Goal: Task Accomplishment & Management: Manage account settings

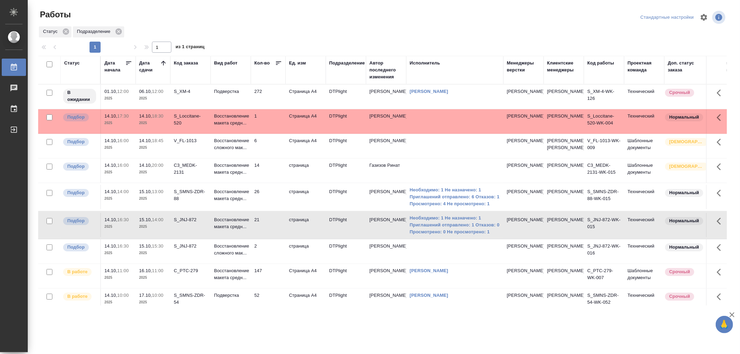
click at [251, 123] on td "1" at bounding box center [268, 121] width 35 height 24
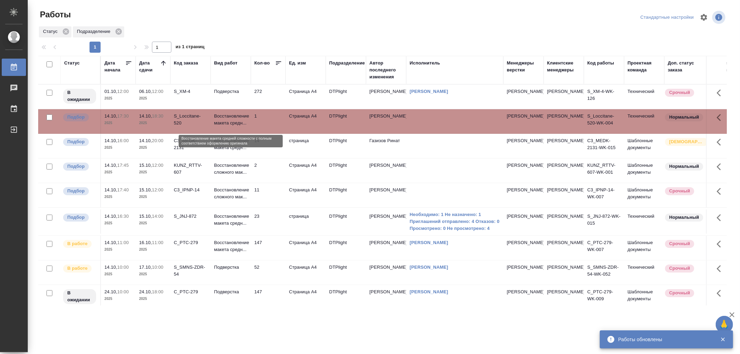
click at [229, 126] on p "Восстановление макета средн..." at bounding box center [230, 120] width 33 height 14
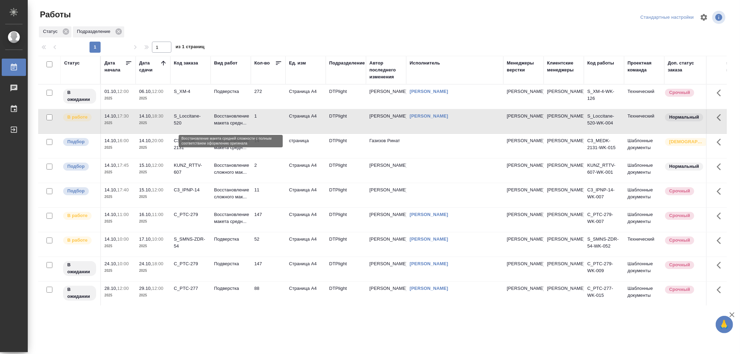
click at [237, 121] on p "Восстановление макета средн..." at bounding box center [230, 120] width 33 height 14
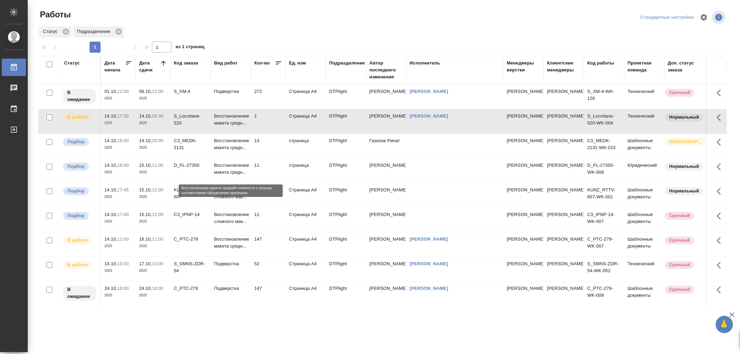
click at [241, 176] on p "Восстановление макета средн..." at bounding box center [230, 169] width 33 height 14
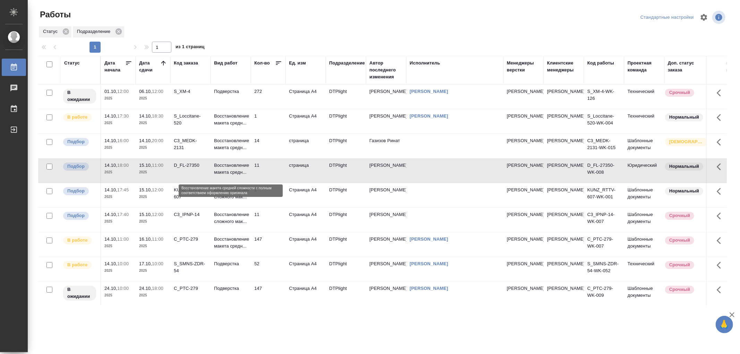
click at [241, 176] on p "Восстановление макета средн..." at bounding box center [230, 169] width 33 height 14
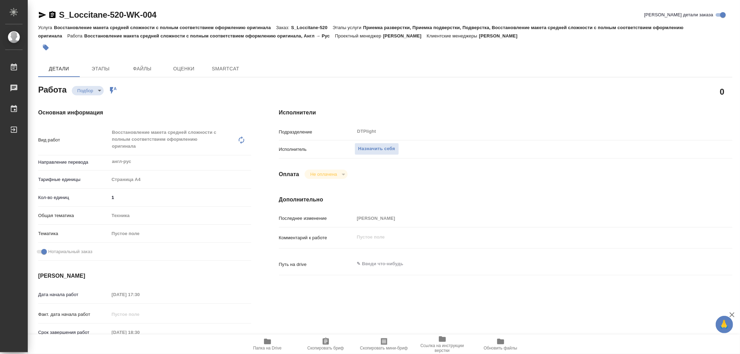
type textarea "x"
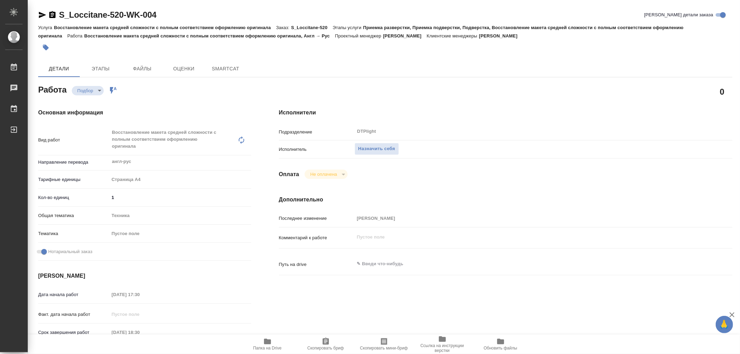
type textarea "x"
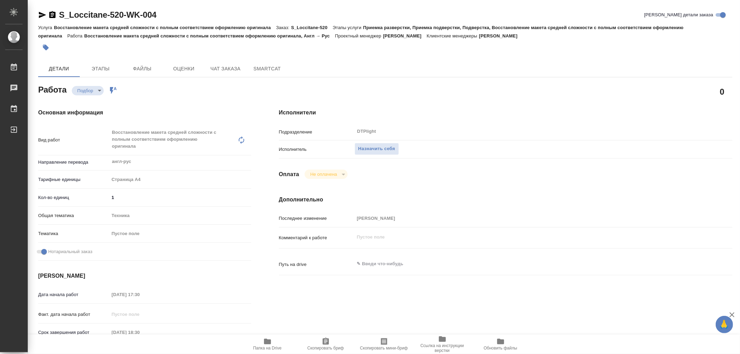
click at [271, 344] on icon "button" at bounding box center [267, 342] width 7 height 6
type textarea "x"
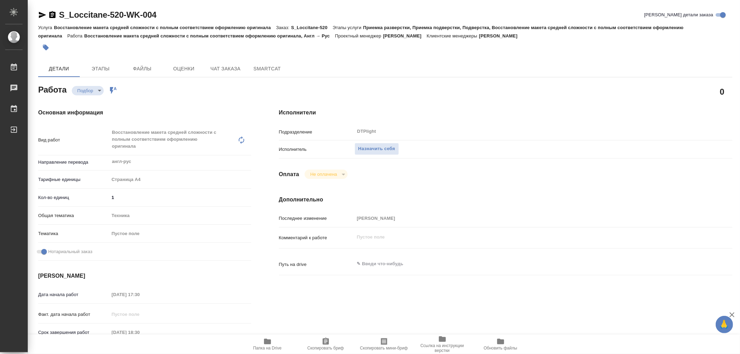
type textarea "x"
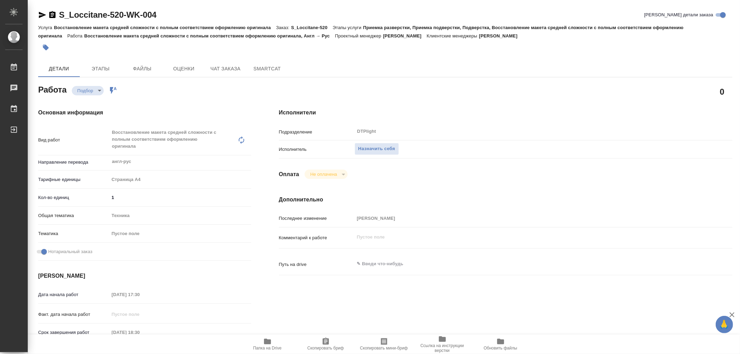
type textarea "x"
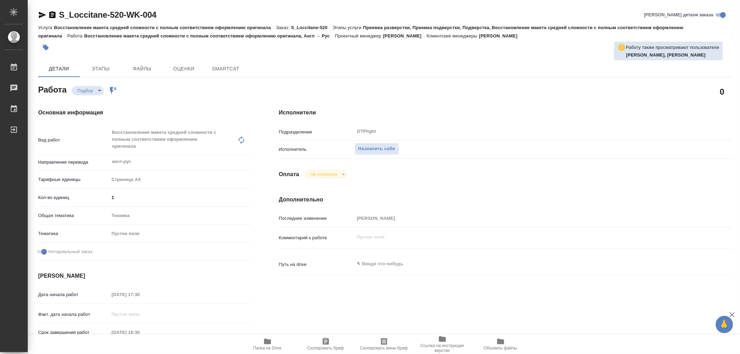
type textarea "x"
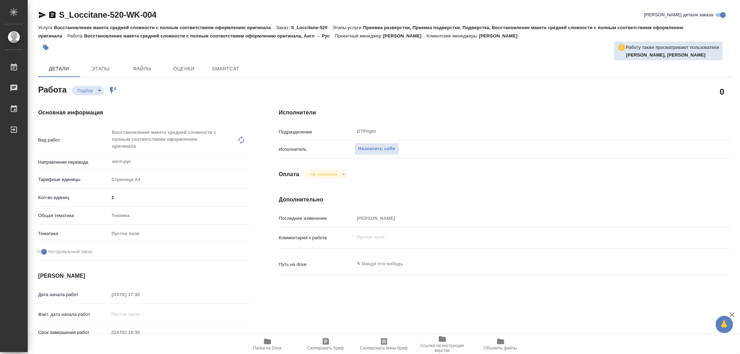
type textarea "x"
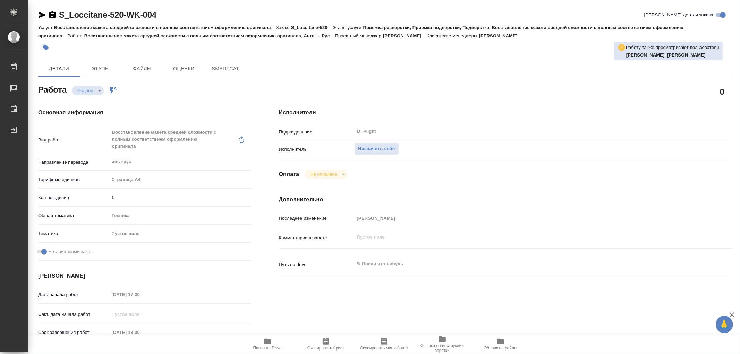
type textarea "x"
click at [370, 144] on button "Назначить себя" at bounding box center [377, 149] width 44 height 12
type textarea "x"
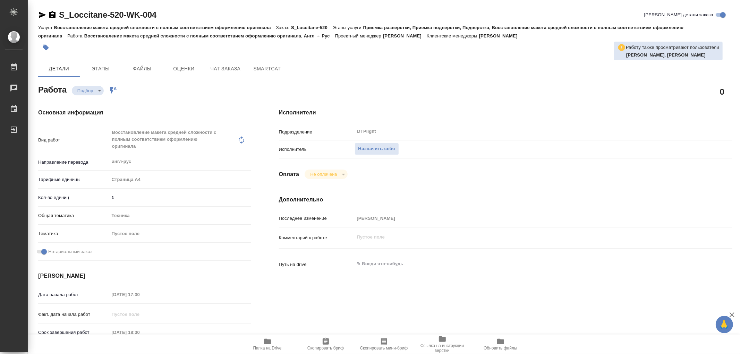
type textarea "x"
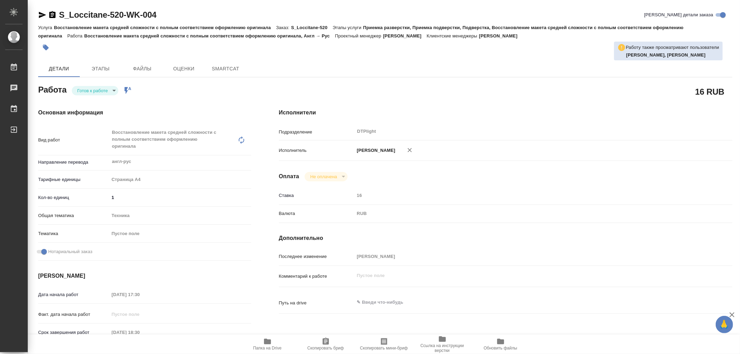
type textarea "x"
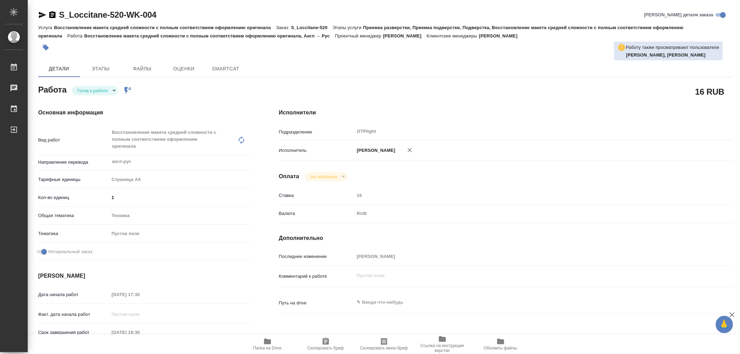
type textarea "x"
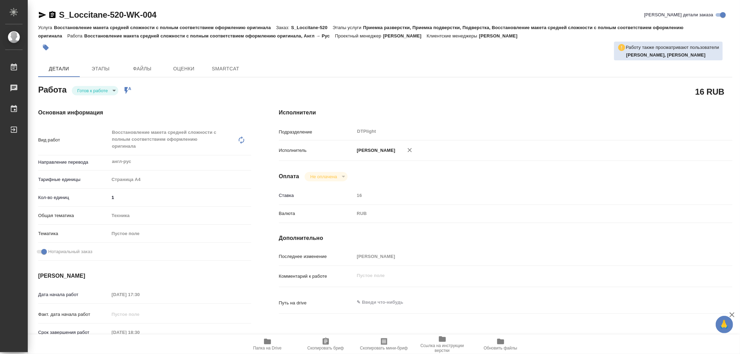
click at [107, 94] on body "🙏 .cls-1 fill:#fff; AWATERA Работы Чаты График Выйти S_Loccitane-520-WK-004 Кра…" at bounding box center [370, 177] width 740 height 354
type textarea "x"
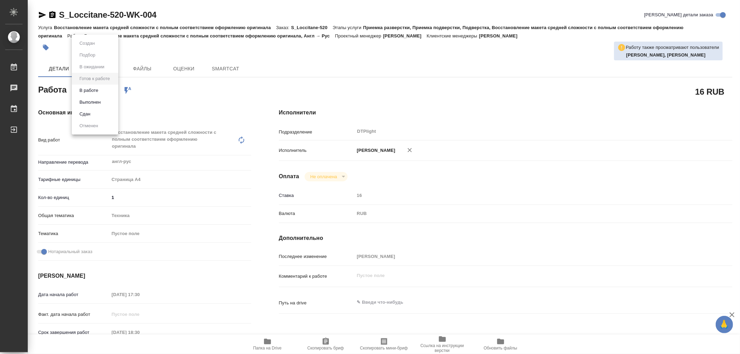
type textarea "x"
click at [103, 94] on li "В работе" at bounding box center [95, 91] width 46 height 12
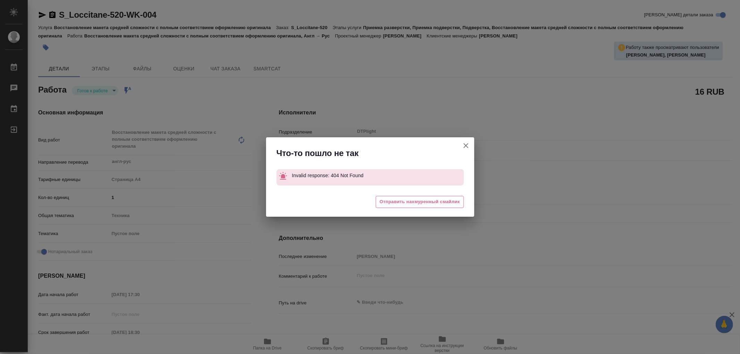
type textarea "x"
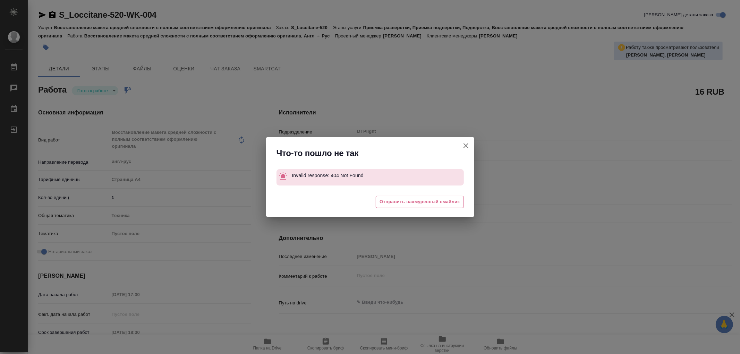
type textarea "x"
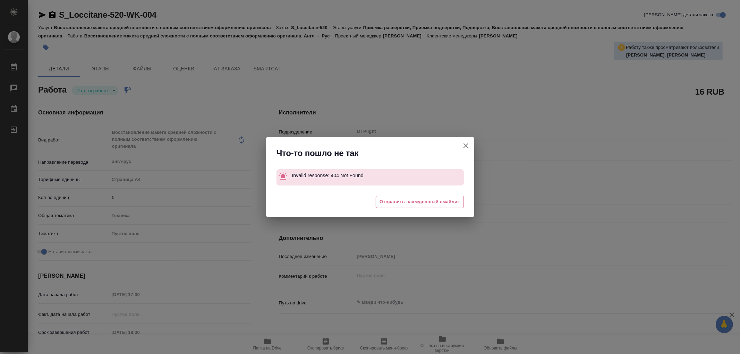
type textarea "x"
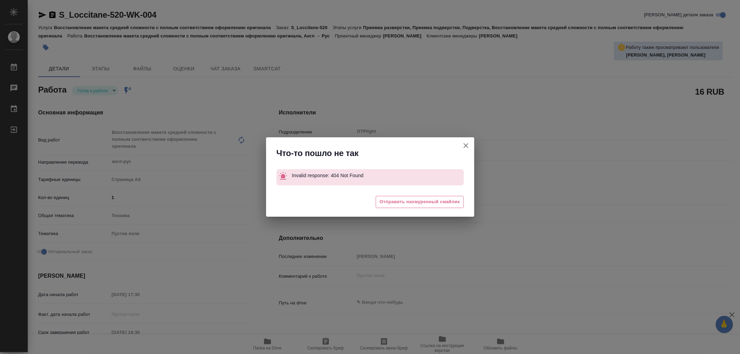
type textarea "x"
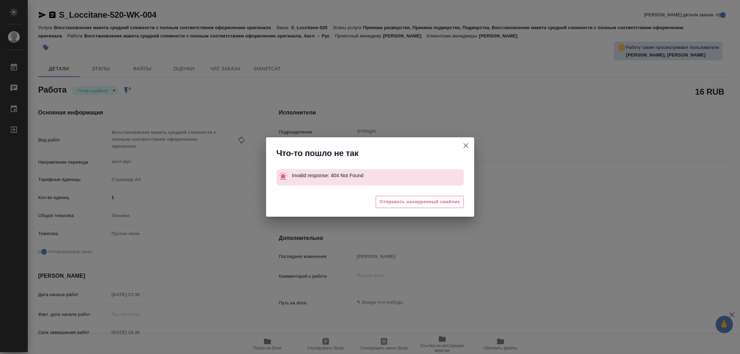
type textarea "x"
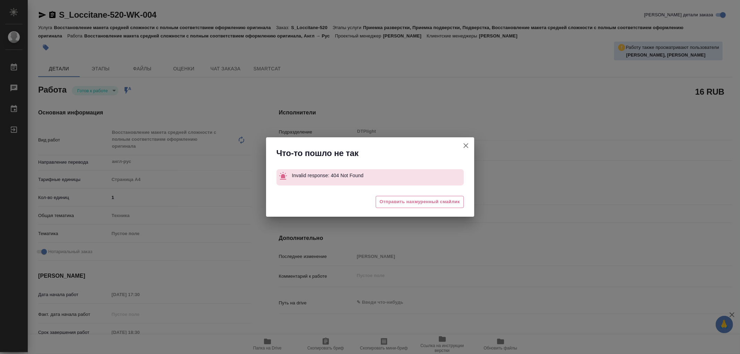
click at [469, 143] on icon "button" at bounding box center [466, 146] width 8 height 8
type textarea "x"
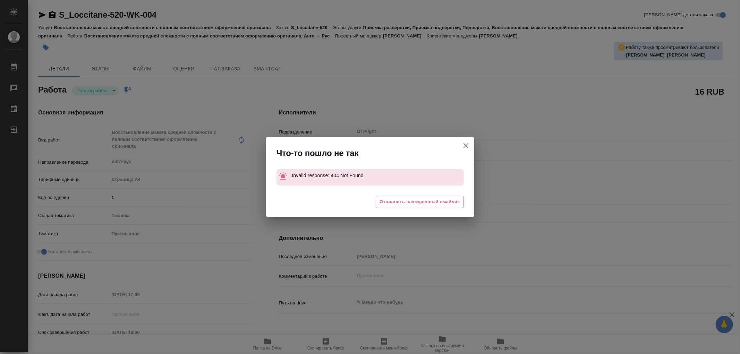
type textarea "x"
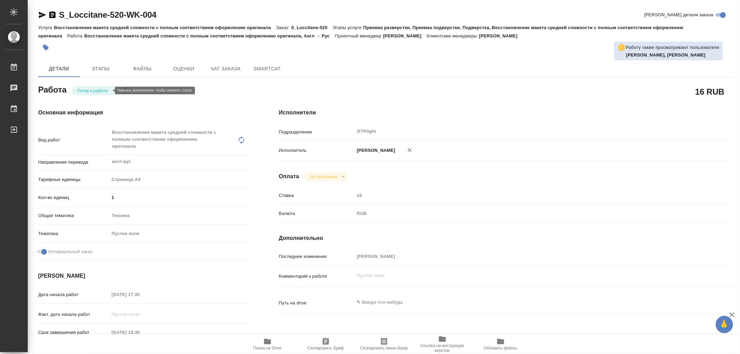
click at [102, 88] on body "🙏 .cls-1 fill:#fff; AWATERA Работы 0 Чаты График Выйти S_Loccitane-520-WK-004 К…" at bounding box center [370, 177] width 740 height 354
click at [101, 92] on li "В работе" at bounding box center [95, 91] width 46 height 12
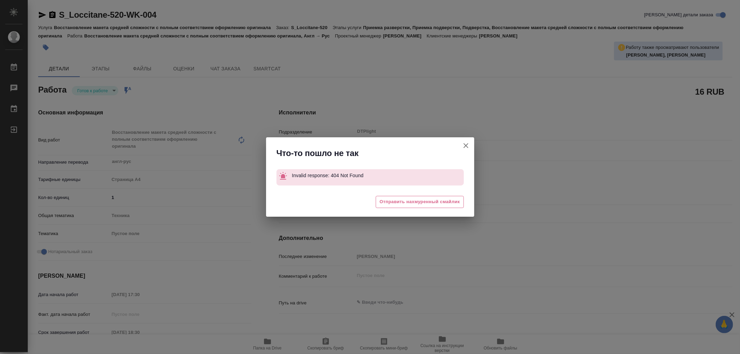
type textarea "x"
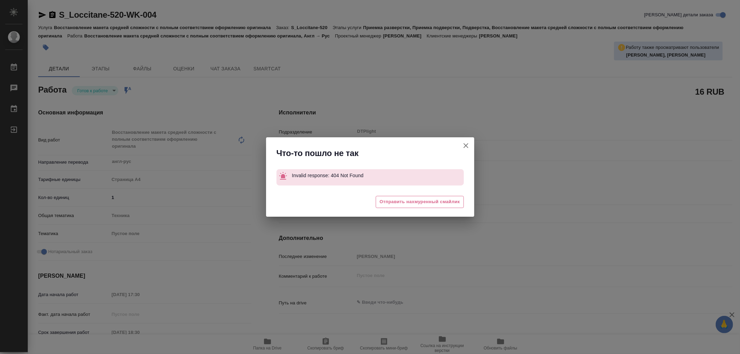
type textarea "x"
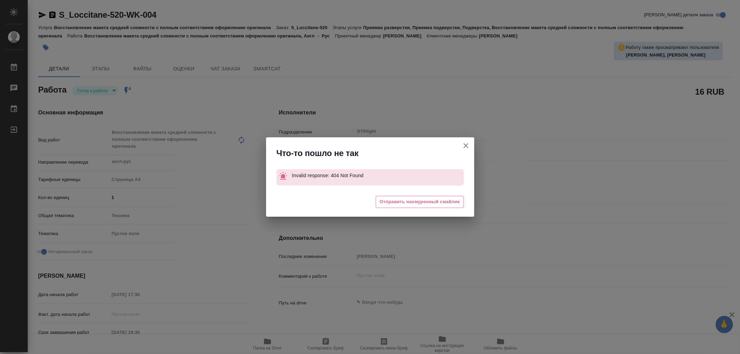
type textarea "x"
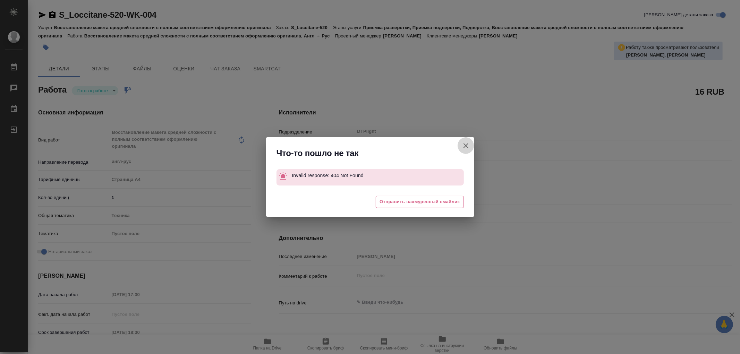
click at [465, 144] on icon "button" at bounding box center [466, 146] width 8 height 8
type textarea "x"
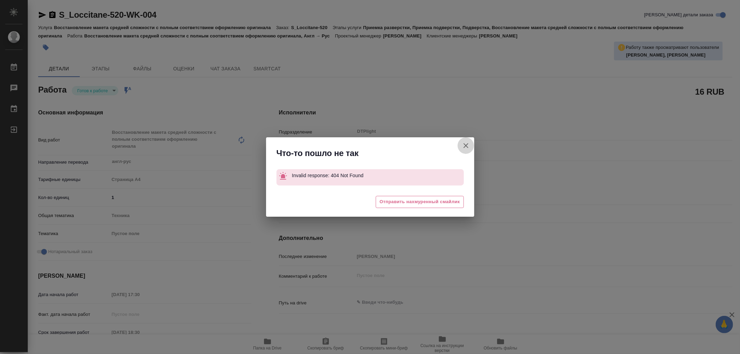
type textarea "x"
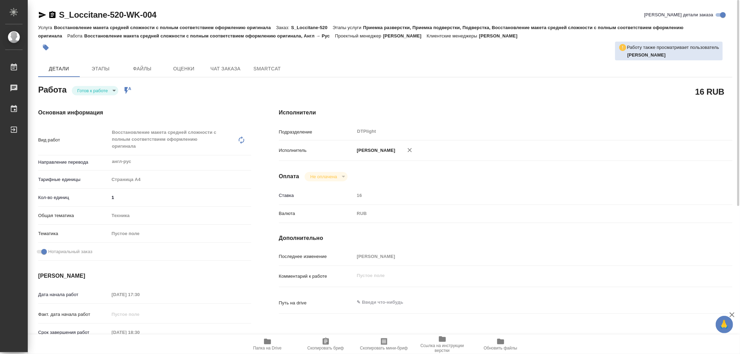
click at [269, 341] on icon "button" at bounding box center [267, 342] width 7 height 6
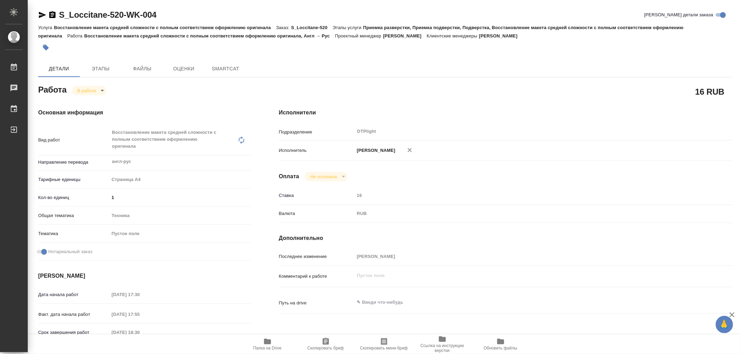
type textarea "x"
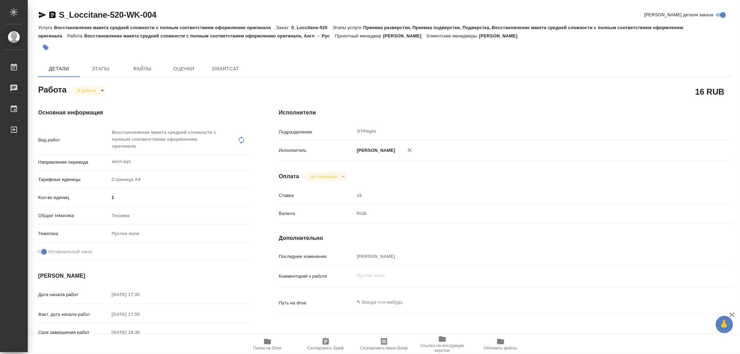
type textarea "x"
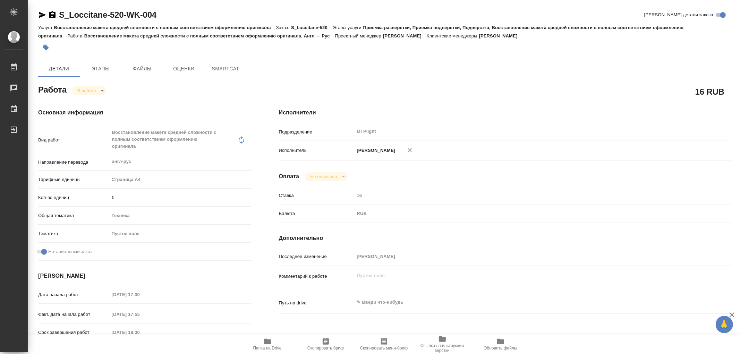
type textarea "x"
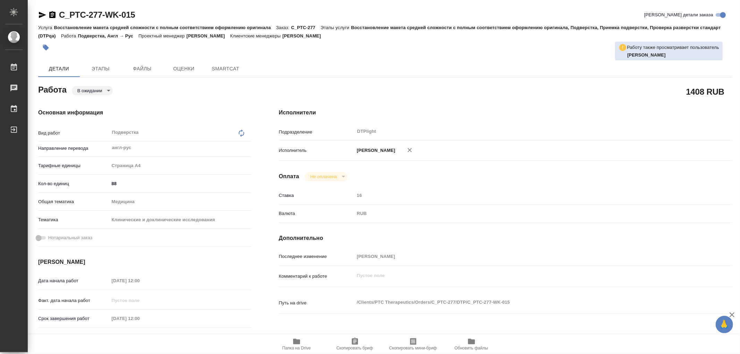
type textarea "x"
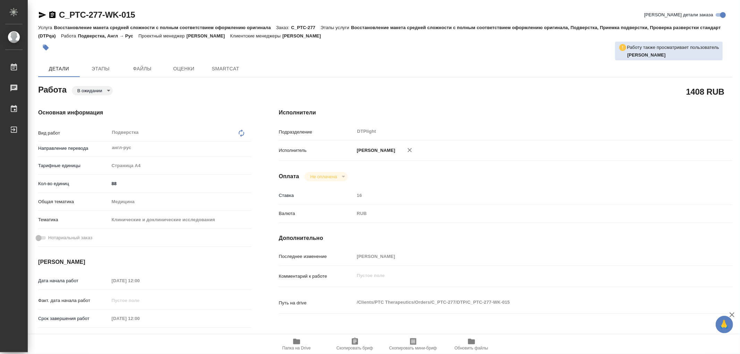
type textarea "x"
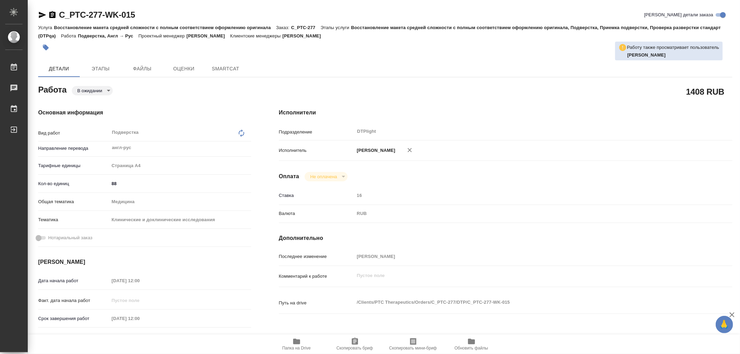
type textarea "x"
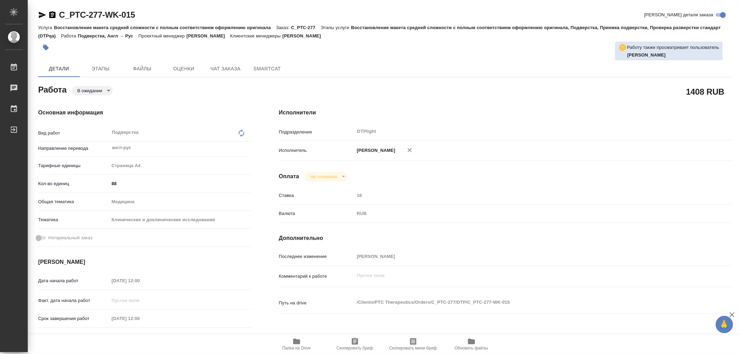
type textarea "x"
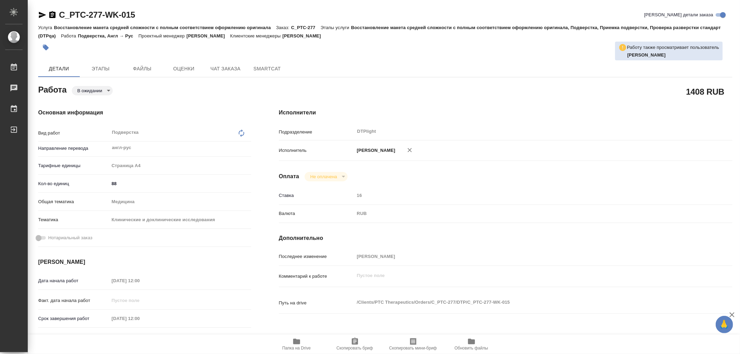
type textarea "x"
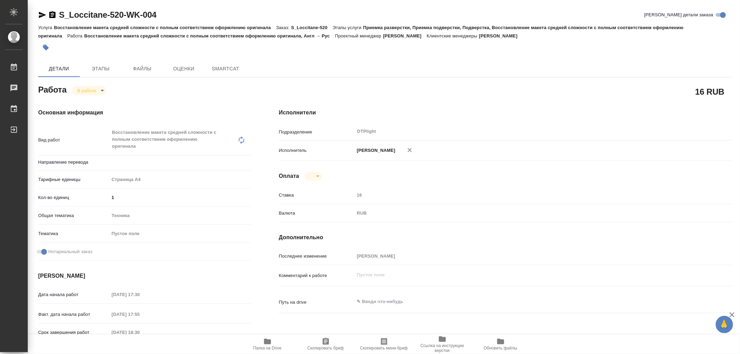
type textarea "x"
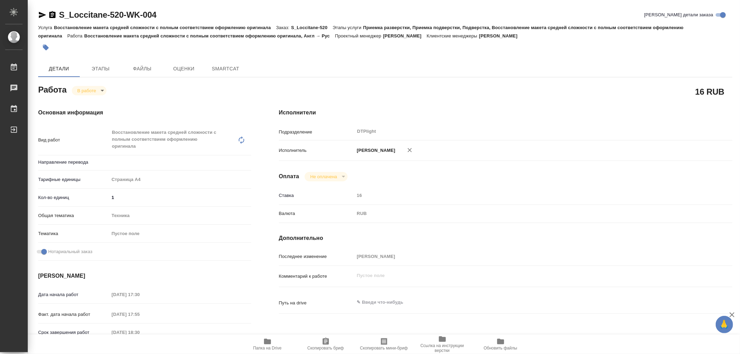
type textarea "x"
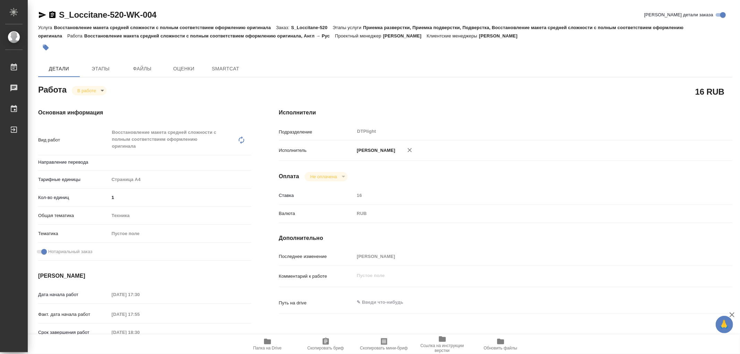
type textarea "x"
type input "англ-рус"
type textarea "x"
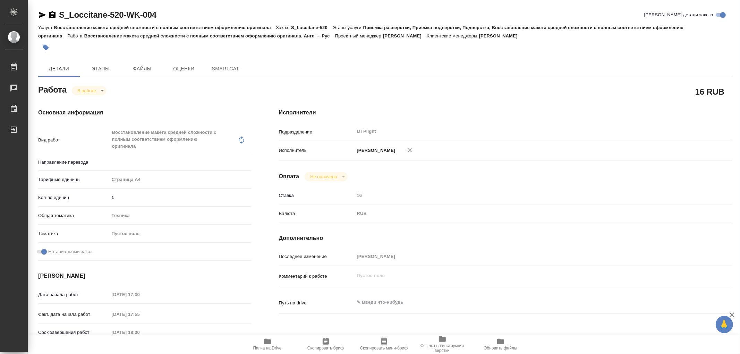
type textarea "x"
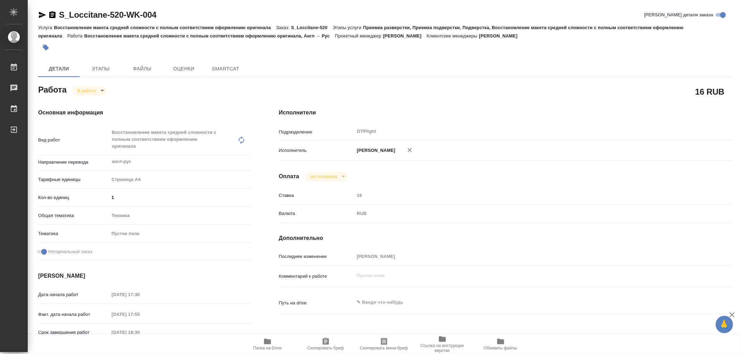
type textarea "x"
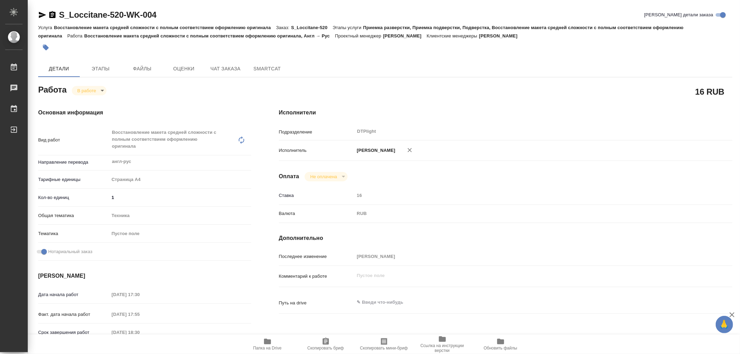
type textarea "x"
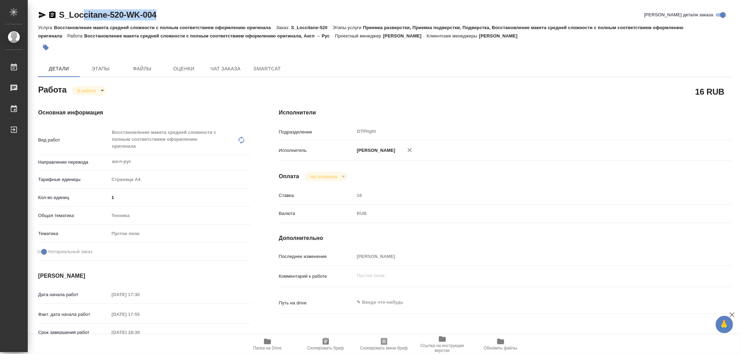
type textarea "x"
drag, startPoint x: 162, startPoint y: 12, endPoint x: 59, endPoint y: 15, distance: 103.1
click at [59, 15] on div "S_Loccitane-520-WK-004 Кратко детали заказа" at bounding box center [385, 14] width 694 height 11
copy link "S_Loccitane-520-WK-004"
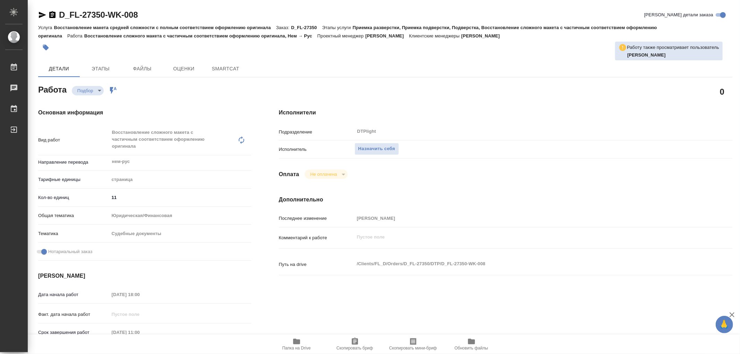
type textarea "x"
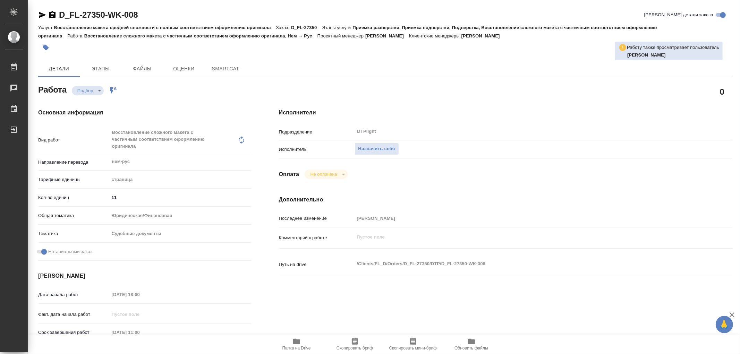
type textarea "x"
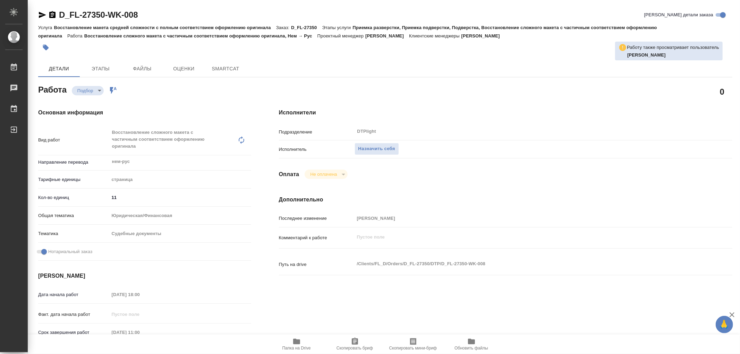
type textarea "x"
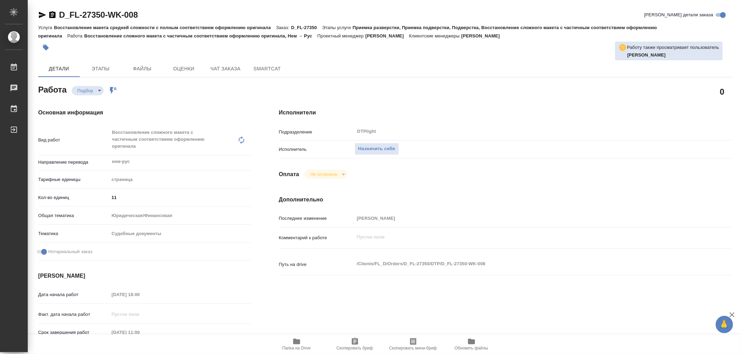
type textarea "x"
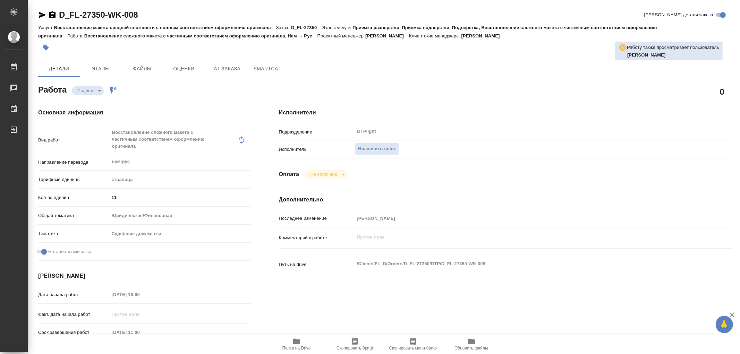
click at [298, 343] on icon "button" at bounding box center [296, 342] width 7 height 6
type textarea "x"
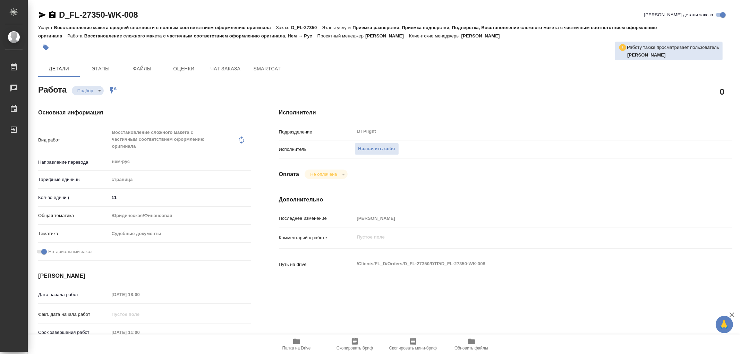
type textarea "x"
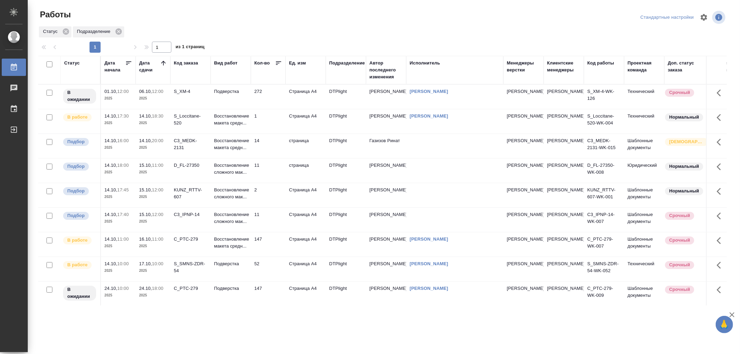
click at [231, 130] on td "Восстановление макета средн..." at bounding box center [231, 121] width 40 height 24
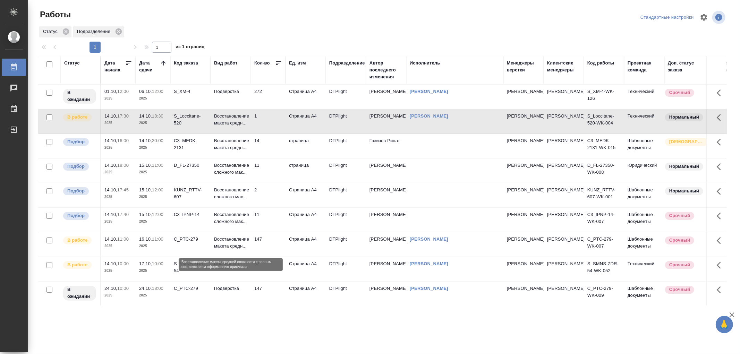
click at [236, 247] on p "Восстановление макета средн..." at bounding box center [230, 243] width 33 height 14
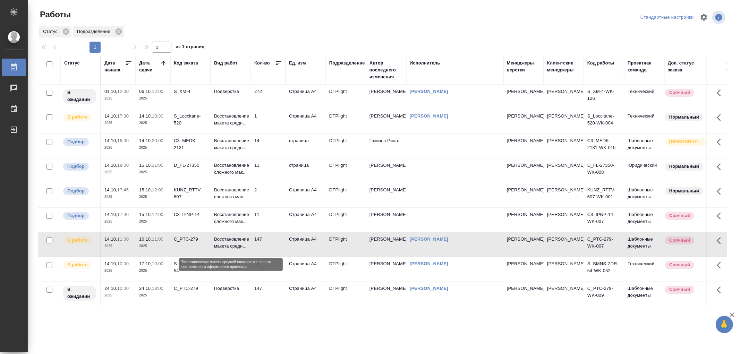
click at [236, 247] on p "Восстановление макета средн..." at bounding box center [230, 243] width 33 height 14
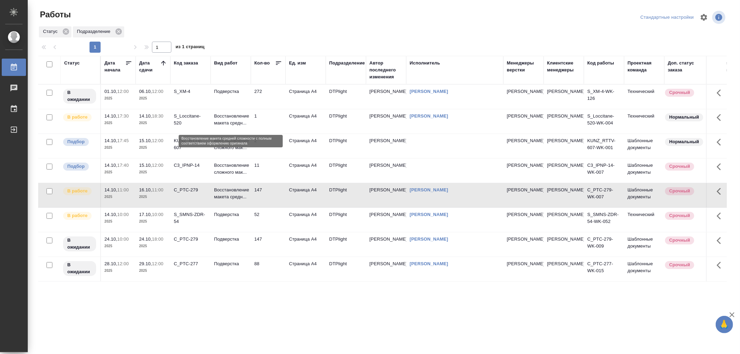
click at [234, 127] on p "Восстановление макета средн..." at bounding box center [230, 120] width 33 height 14
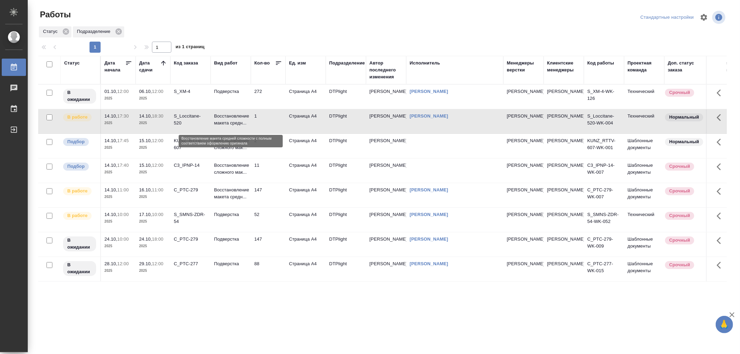
click at [234, 127] on p "Восстановление макета средн..." at bounding box center [230, 120] width 33 height 14
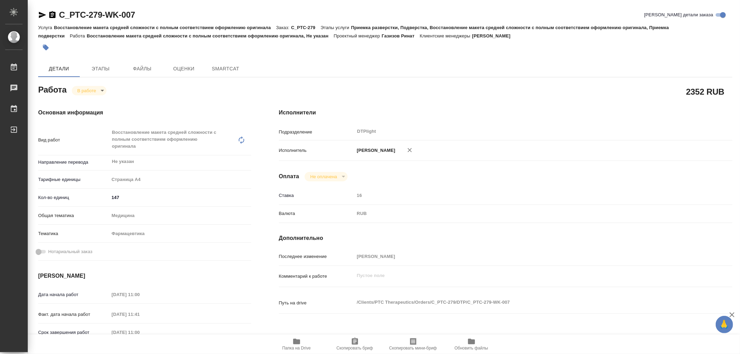
type textarea "x"
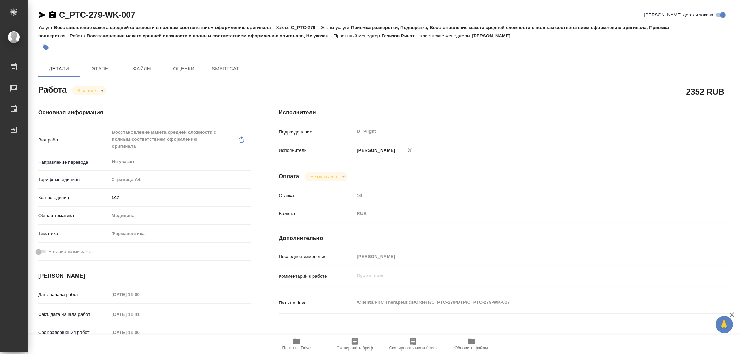
type textarea "x"
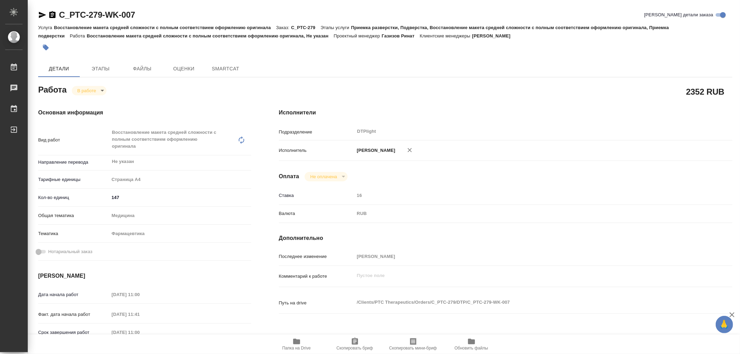
type textarea "x"
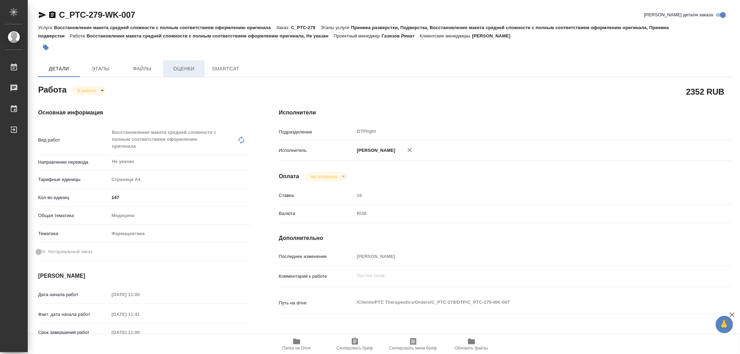
type textarea "x"
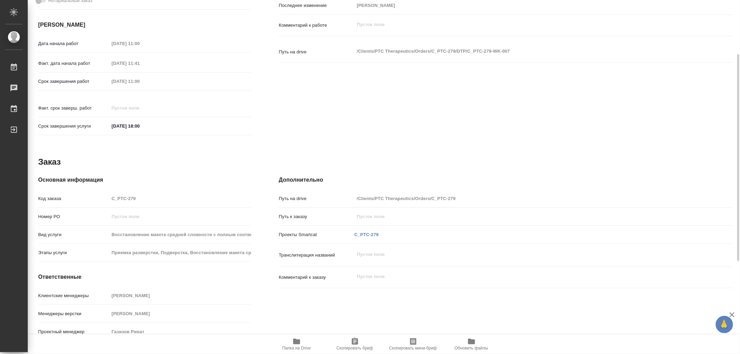
type textarea "x"
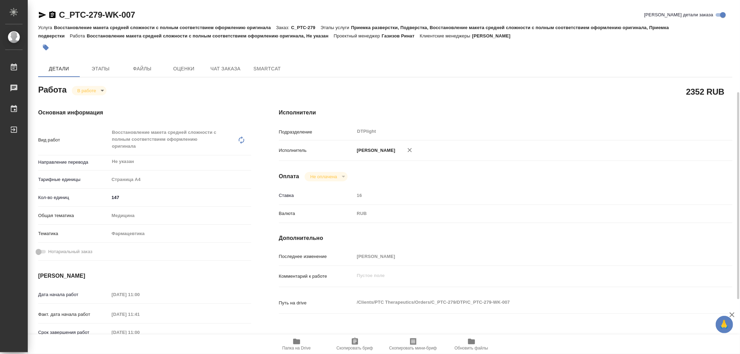
type textarea "x"
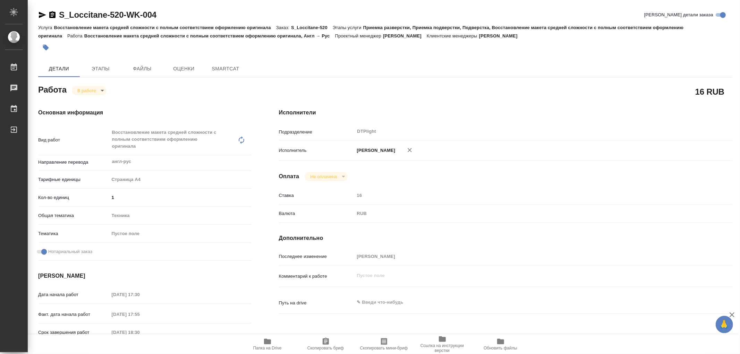
type textarea "x"
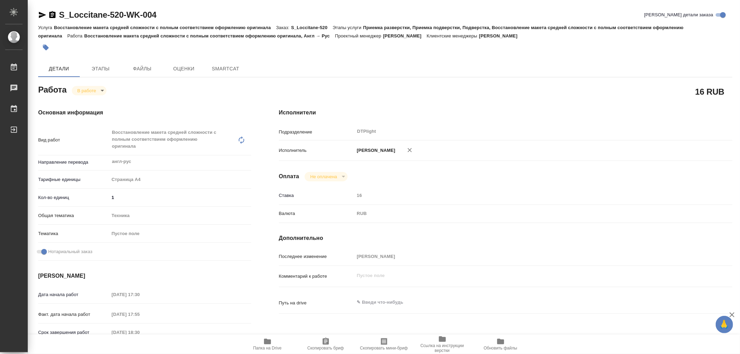
type textarea "x"
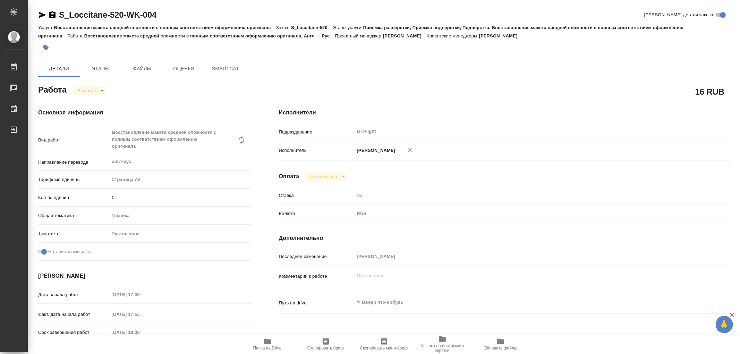
type textarea "x"
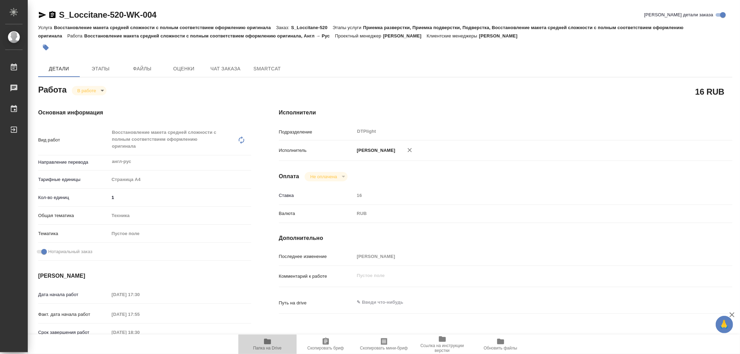
click at [264, 344] on icon "button" at bounding box center [267, 342] width 8 height 8
type textarea "x"
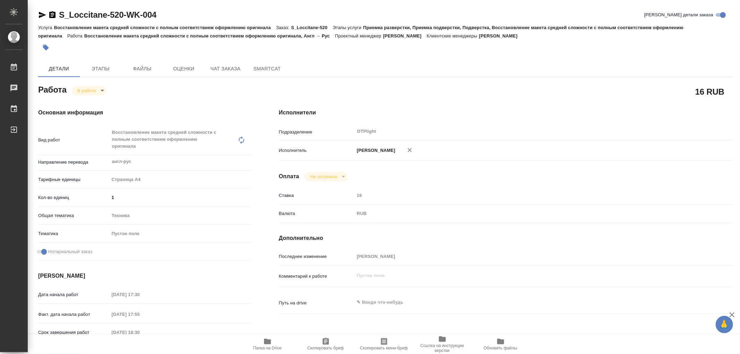
type textarea "x"
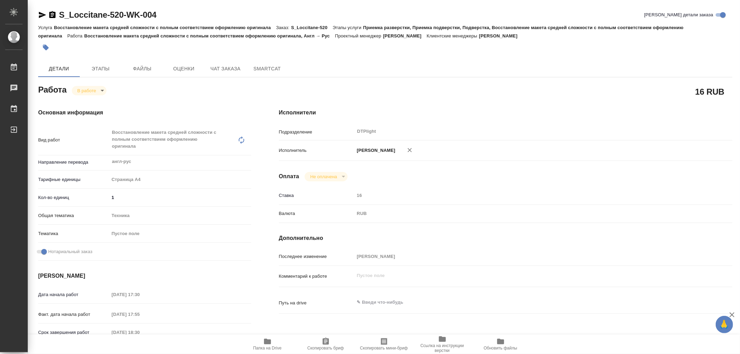
type textarea "x"
click at [105, 93] on body "🙏 .cls-1 fill:#fff; AWATERA Работы 0 Чаты График Выйти S_Loccitane-520-WK-004 К…" at bounding box center [370, 177] width 740 height 354
click at [98, 102] on button "Выполнен" at bounding box center [89, 103] width 25 height 8
type textarea "x"
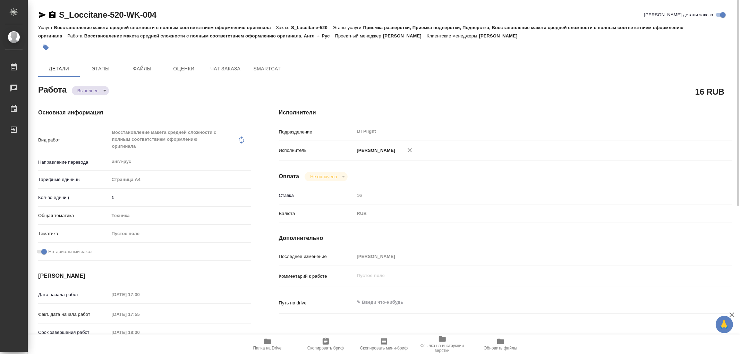
type textarea "x"
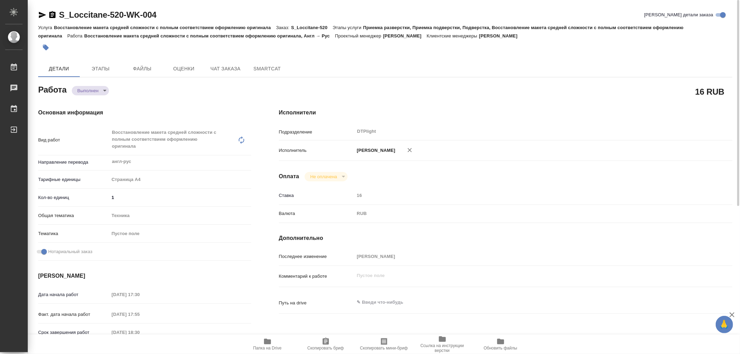
type textarea "x"
click at [269, 343] on icon "button" at bounding box center [267, 342] width 7 height 6
type textarea "x"
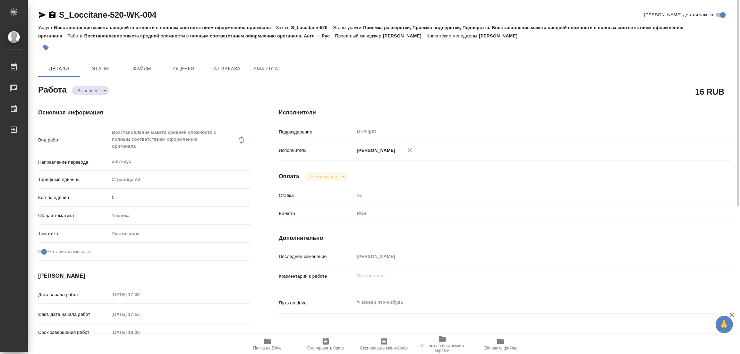
type textarea "x"
click at [42, 15] on icon "button" at bounding box center [42, 15] width 8 height 8
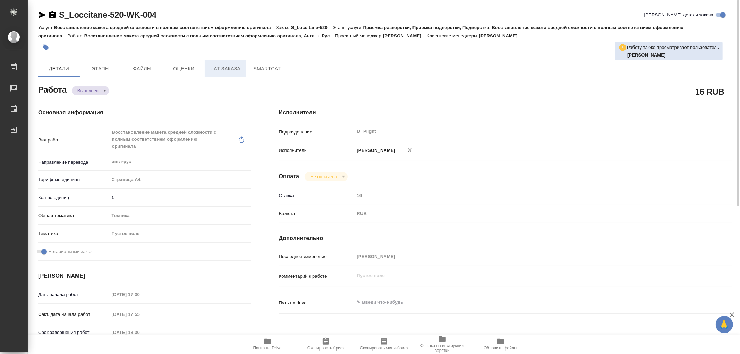
click at [226, 65] on span "Чат заказа" at bounding box center [225, 69] width 33 height 9
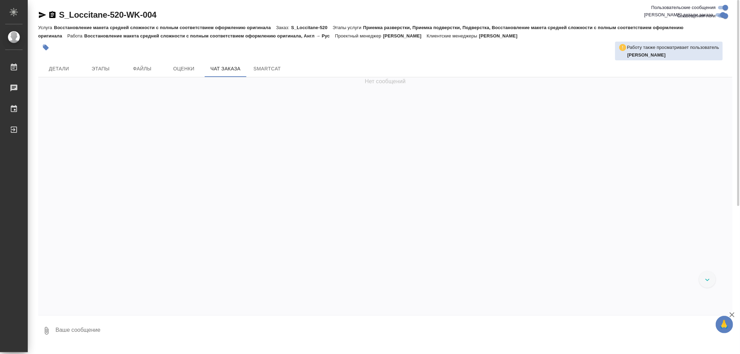
scroll to position [903, 0]
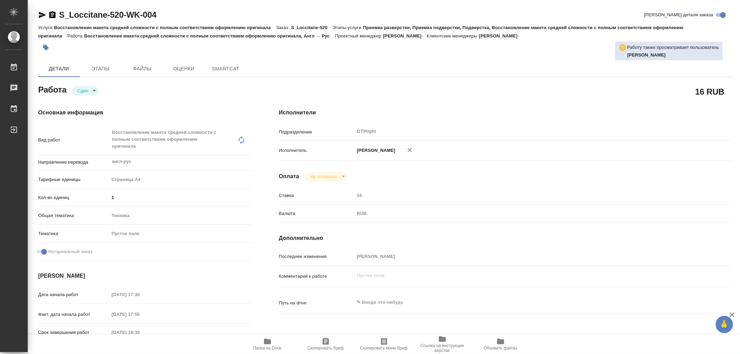
type textarea "x"
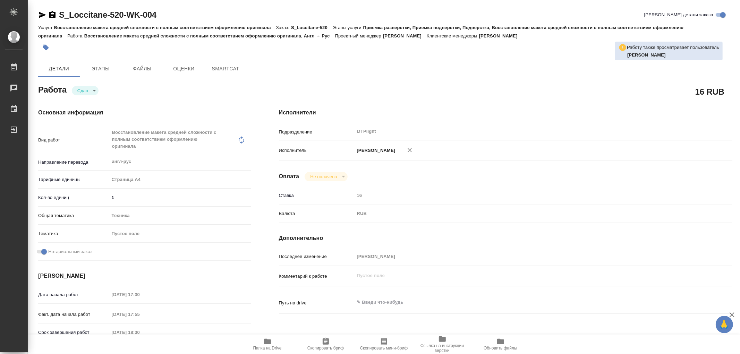
type textarea "x"
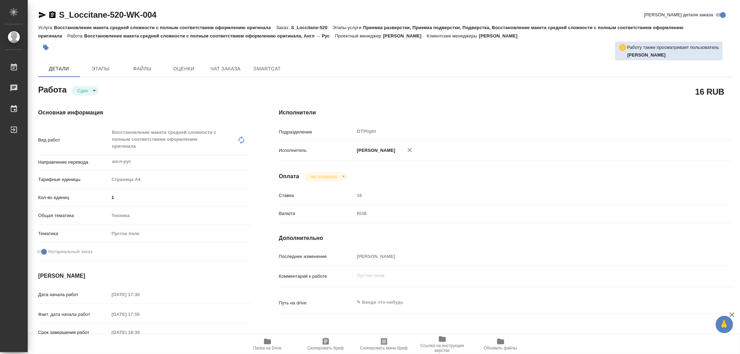
type textarea "x"
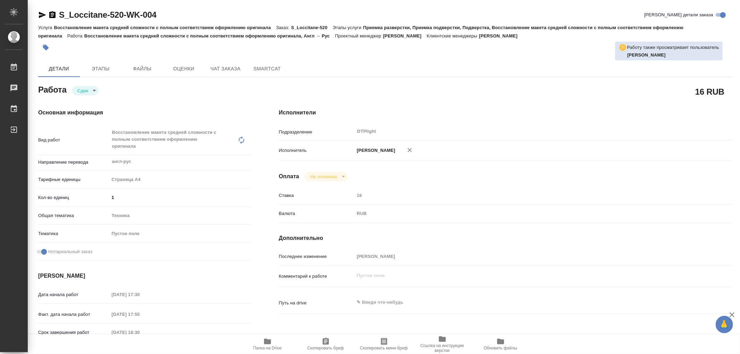
type textarea "x"
